Goal: Transaction & Acquisition: Purchase product/service

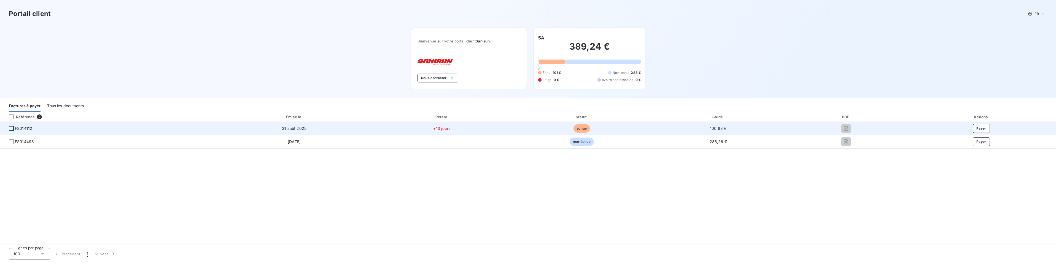
click at [11, 128] on div at bounding box center [11, 128] width 5 height 5
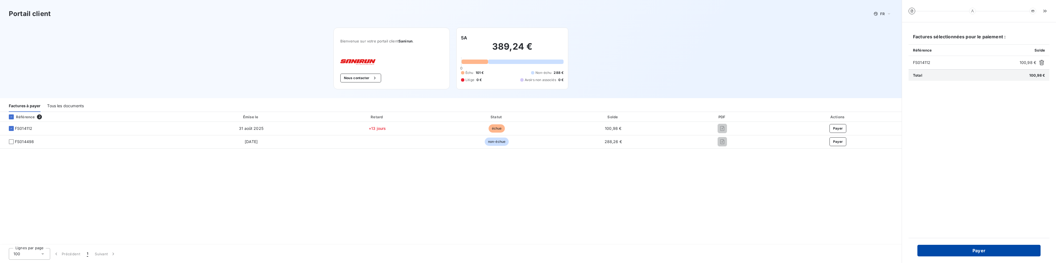
click at [950, 249] on button "Payer" at bounding box center [979, 251] width 123 height 12
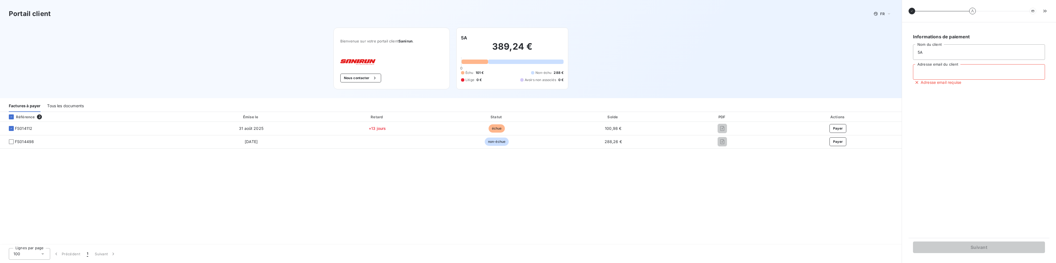
click at [943, 70] on input "Adresse email du client" at bounding box center [979, 71] width 132 height 15
type input "[EMAIL_ADDRESS][DOMAIN_NAME]"
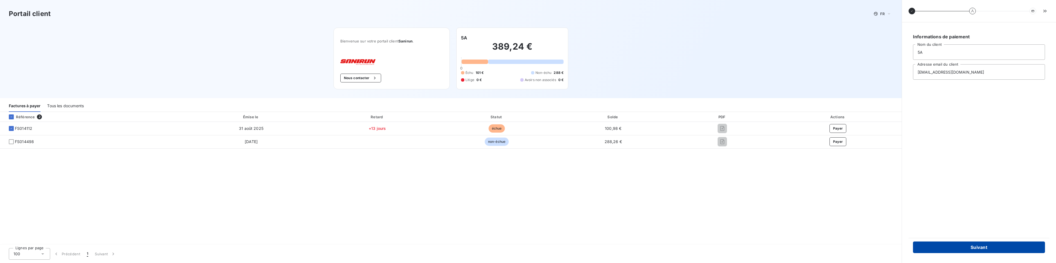
click at [945, 247] on button "Suivant" at bounding box center [979, 247] width 132 height 12
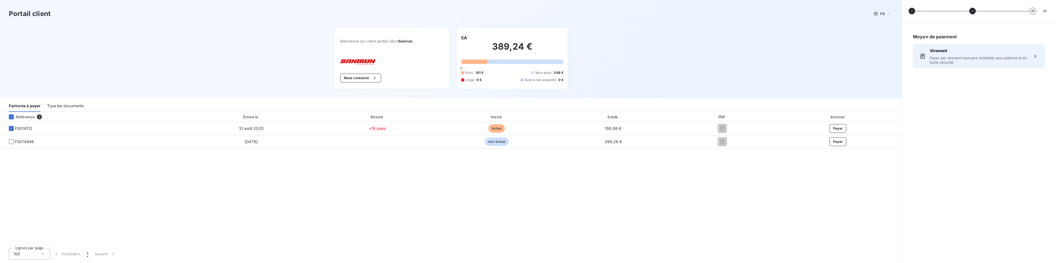
click at [946, 55] on div "Virement Payer par virement bancaire immédiat sans plafond et en toute sécurité" at bounding box center [979, 56] width 98 height 17
